Goal: Task Accomplishment & Management: Complete application form

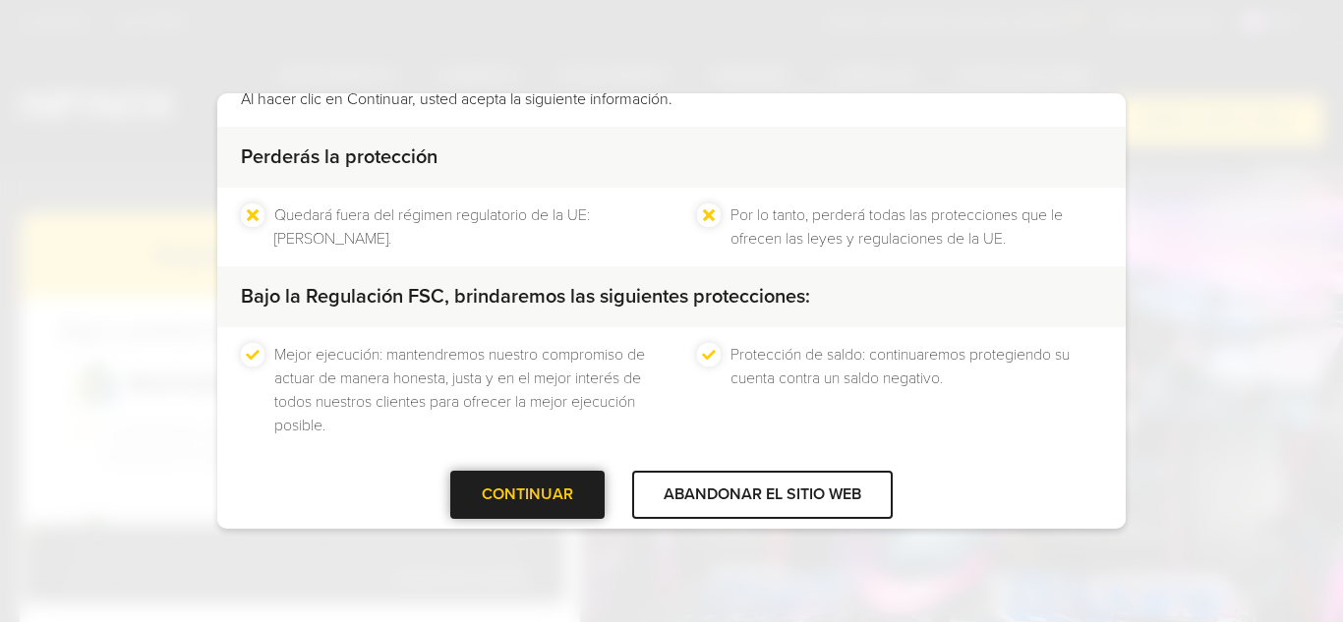
click at [519, 495] on font "CONTINUAR" at bounding box center [527, 495] width 91 height 20
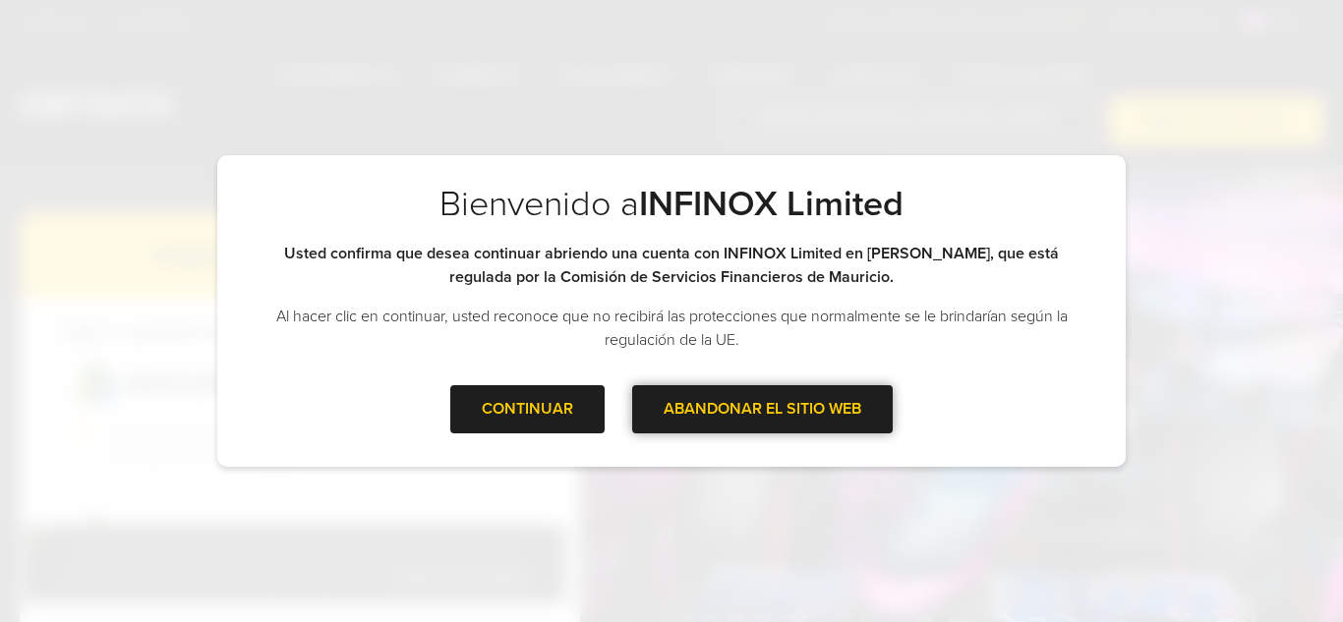
click at [771, 409] on div "ABANDONAR EL SITIO WEB" at bounding box center [762, 409] width 260 height 48
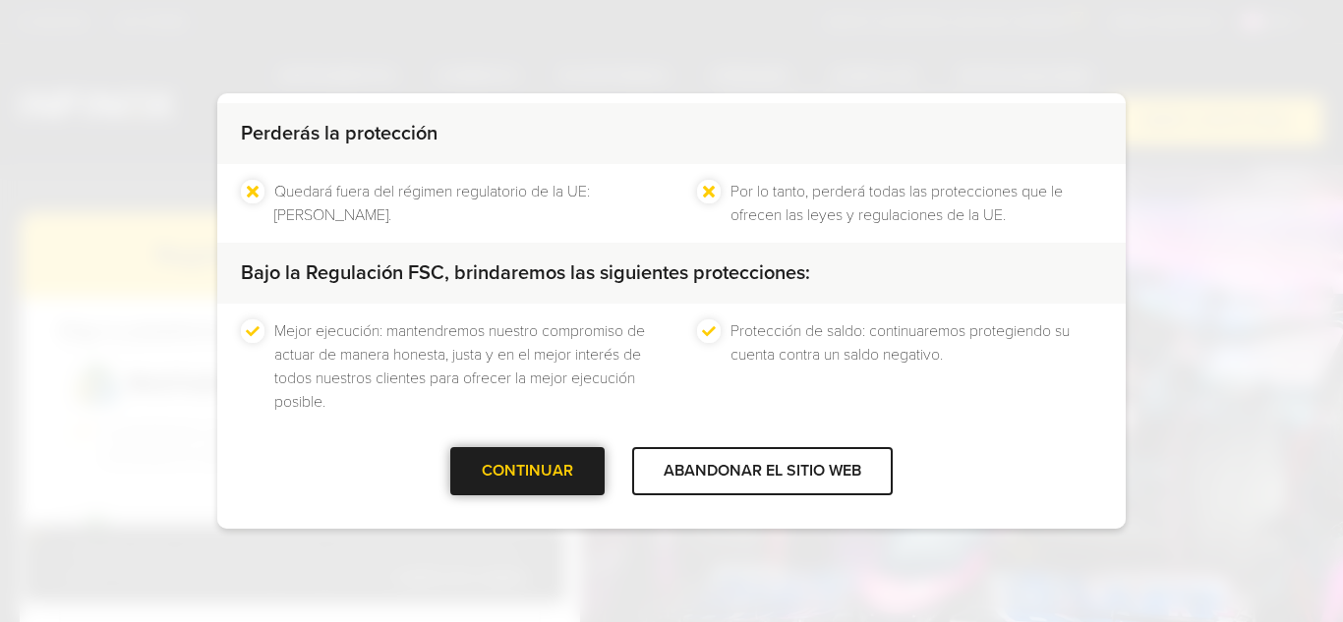
click at [547, 477] on div "CONTINUAR" at bounding box center [527, 471] width 154 height 48
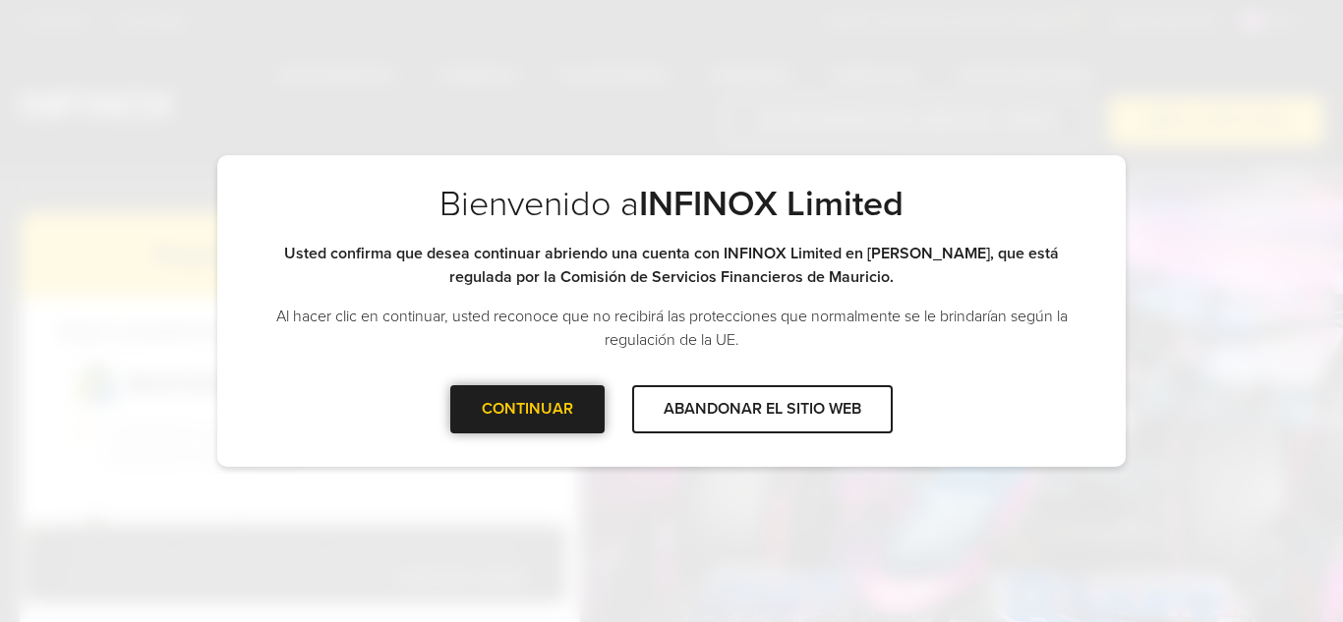
click at [528, 409] on div at bounding box center [528, 409] width 0 height 0
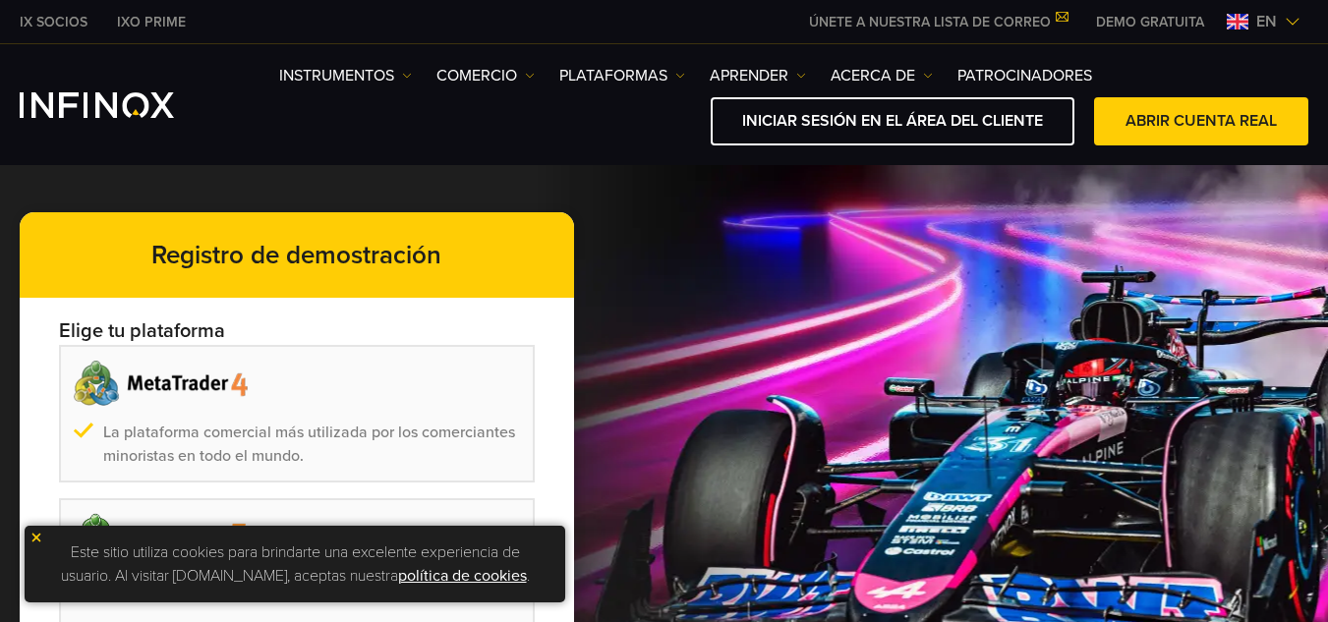
click at [1140, 22] on font "DEMO GRATUITA" at bounding box center [1150, 22] width 108 height 17
